Goal: Information Seeking & Learning: Find specific fact

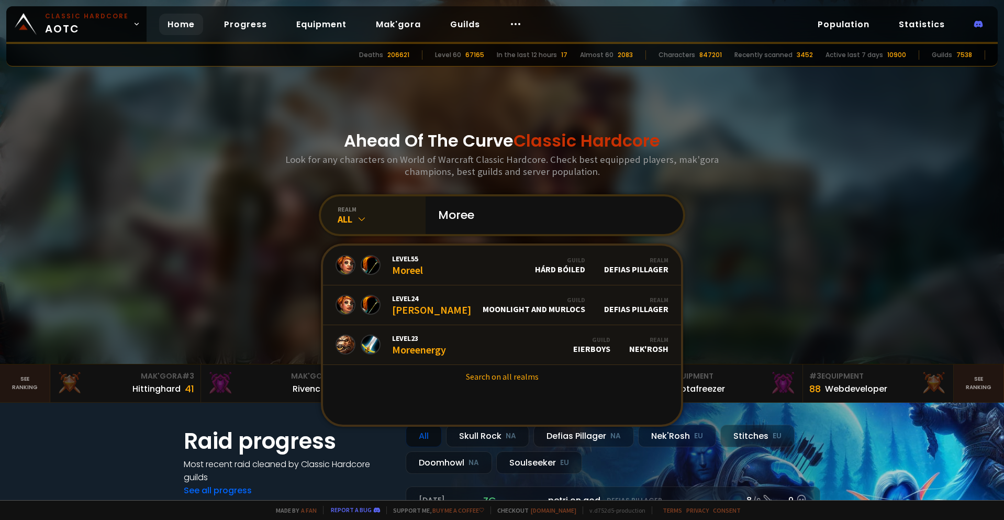
type input "Moree"
click at [361, 215] on icon at bounding box center [362, 219] width 10 height 10
click at [379, 405] on div "Level 55 Moreel Guild Hárd Bóiled Realm Defias Pillager Level 24 [PERSON_NAME] …" at bounding box center [502, 335] width 362 height 183
click at [386, 213] on div "All" at bounding box center [382, 219] width 88 height 12
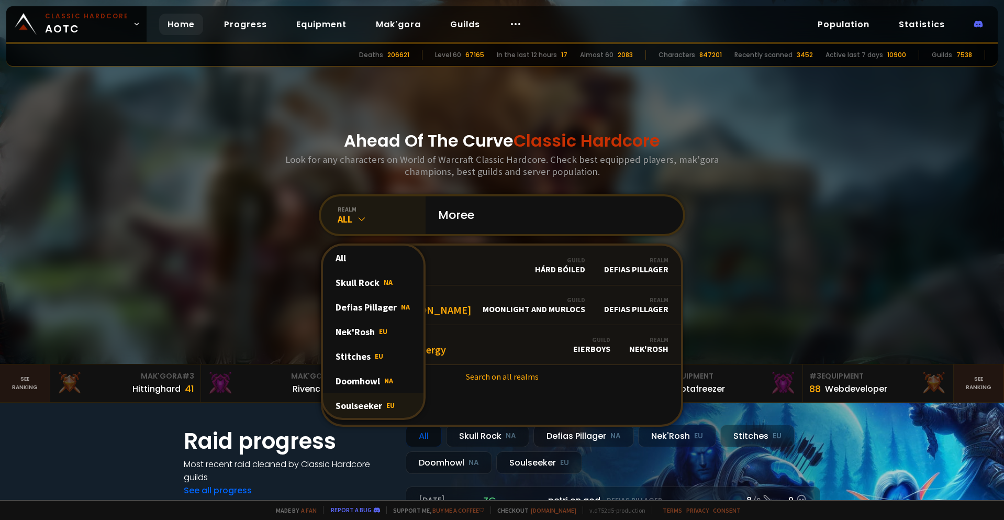
click at [370, 404] on div "Soulseeker EU" at bounding box center [373, 405] width 101 height 25
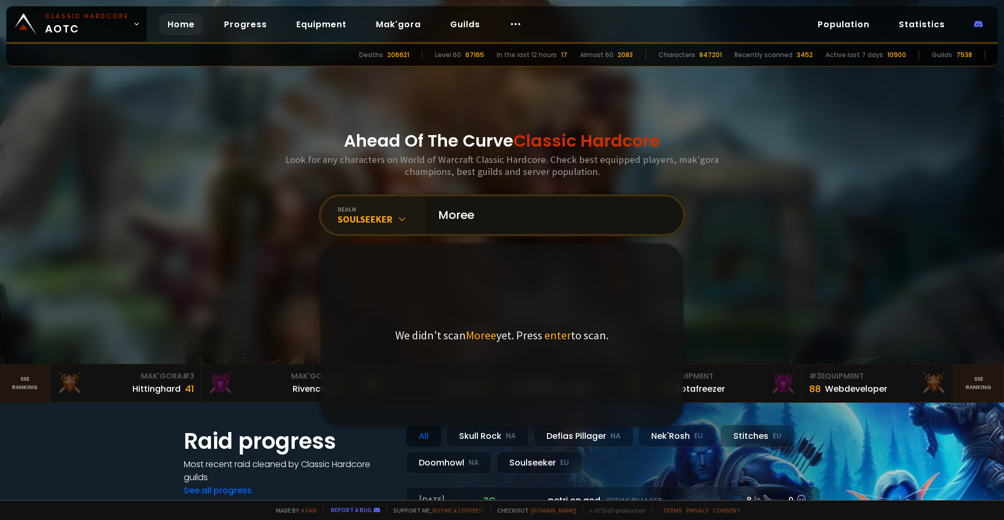
click at [537, 207] on input "Moree" at bounding box center [551, 215] width 239 height 38
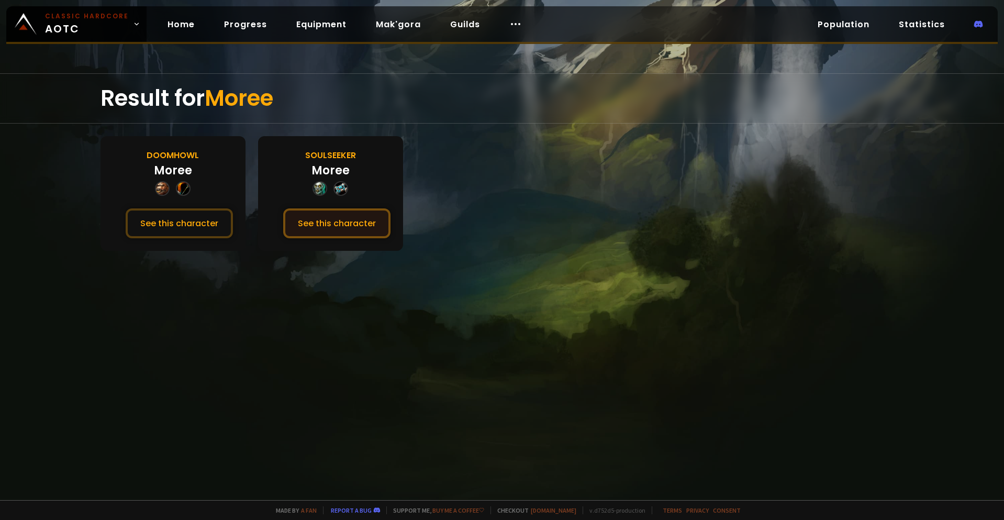
click at [362, 227] on button "See this character" at bounding box center [336, 223] width 107 height 30
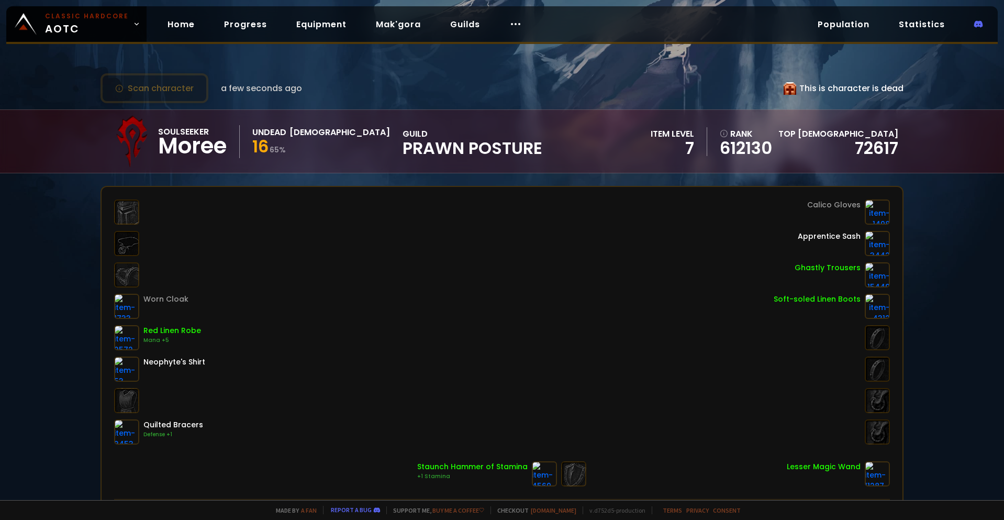
click at [67, 229] on div "Scan character a few seconds ago This is character is dead Soulseeker Moree Und…" at bounding box center [502, 250] width 1004 height 500
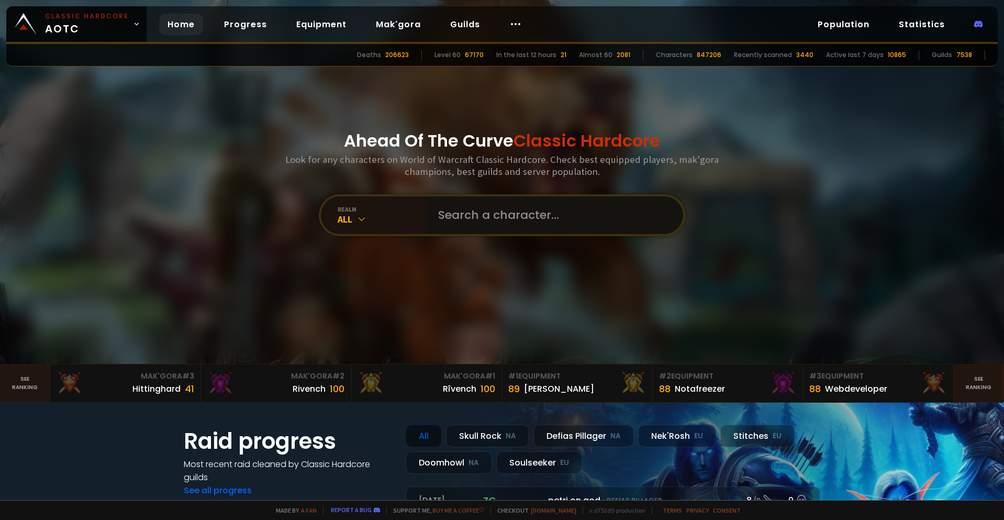
drag, startPoint x: 567, startPoint y: 214, endPoint x: 561, endPoint y: 214, distance: 5.8
click at [566, 214] on input "text" at bounding box center [551, 215] width 239 height 38
click at [408, 196] on div "Ahead Of The Curve Classic Hardcore Look for any characters on World of Warcraf…" at bounding box center [502, 182] width 631 height 364
click at [406, 205] on div "realm" at bounding box center [382, 209] width 88 height 8
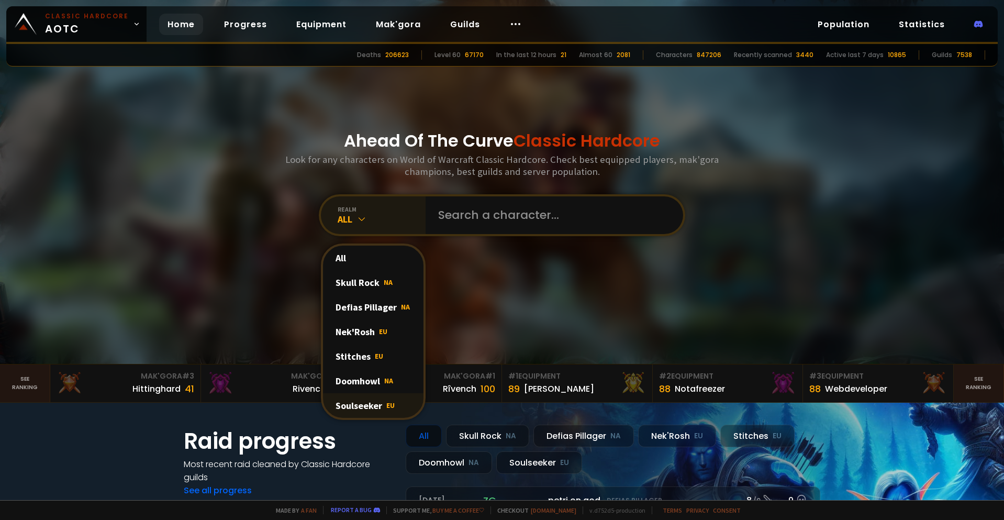
click at [375, 403] on div "Soulseeker EU" at bounding box center [373, 405] width 101 height 25
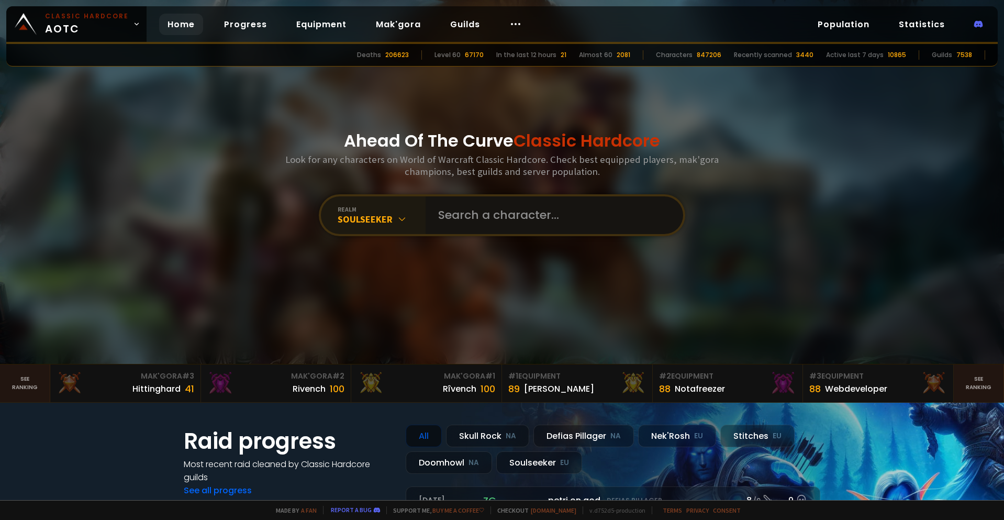
click at [472, 216] on input "text" at bounding box center [551, 215] width 239 height 38
type input "Happyhoove"
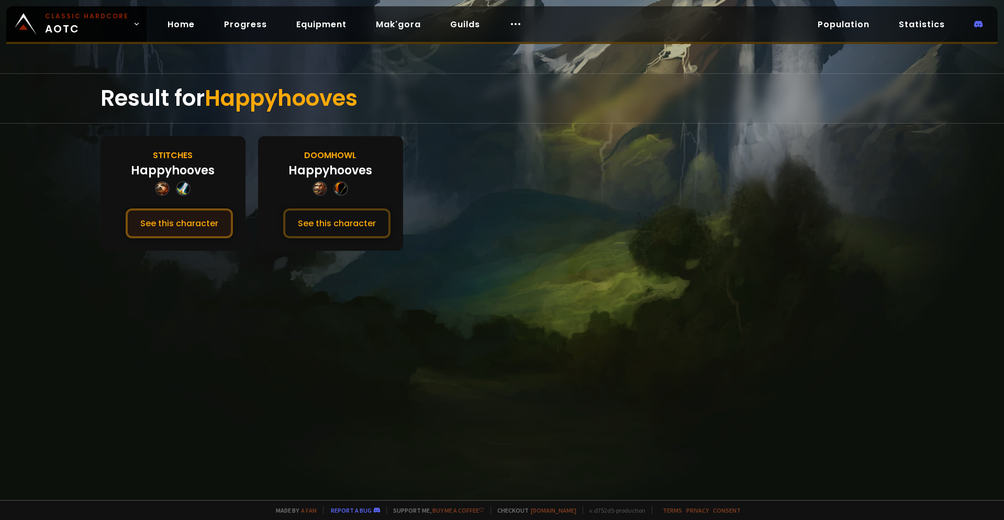
click at [194, 225] on button "See this character" at bounding box center [179, 223] width 107 height 30
click at [359, 222] on button "See this character" at bounding box center [336, 223] width 107 height 30
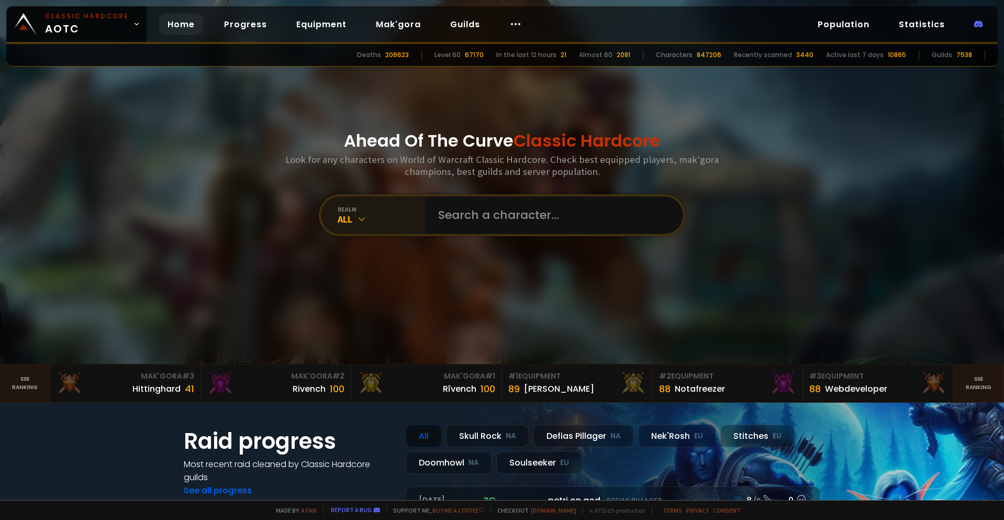
click at [397, 224] on div "All" at bounding box center [382, 219] width 88 height 12
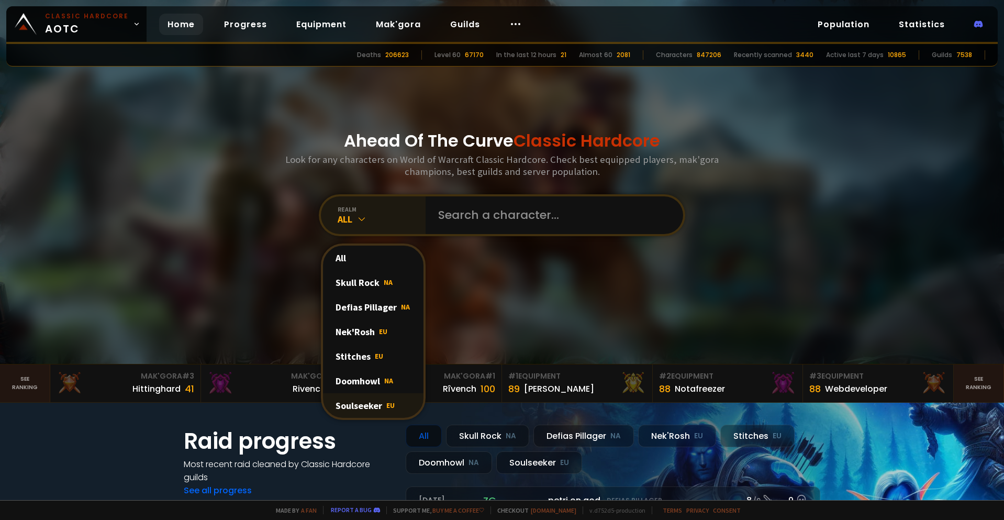
click at [363, 403] on div "Soulseeker EU" at bounding box center [373, 405] width 101 height 25
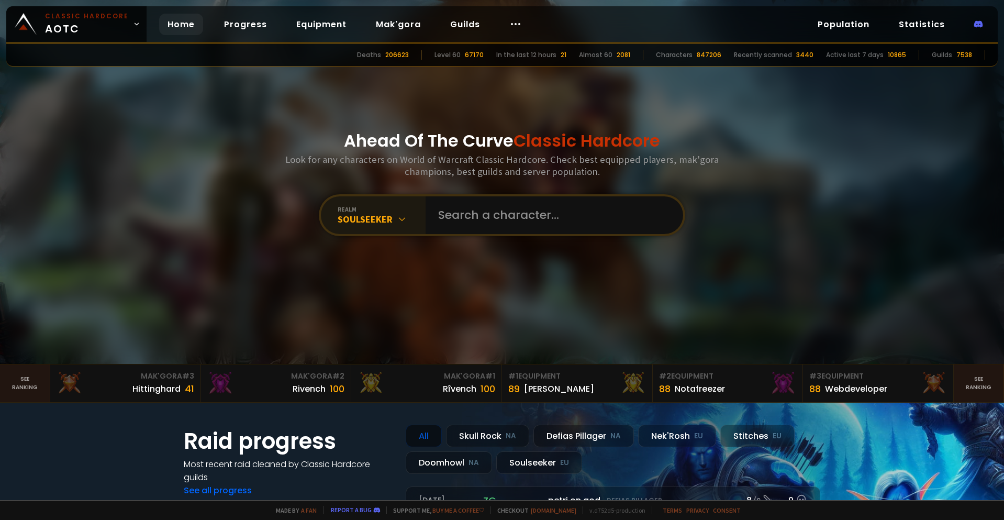
click at [887, 253] on div at bounding box center [502, 182] width 1004 height 364
